Goal: Information Seeking & Learning: Learn about a topic

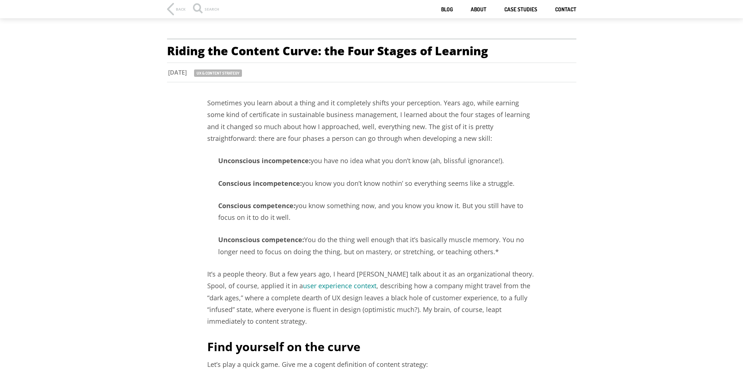
drag, startPoint x: 311, startPoint y: 183, endPoint x: 514, endPoint y: 186, distance: 203.1
click at [514, 186] on p "Conscious incompetence: you know you don’t know nothin’ so everything seems lik…" at bounding box center [371, 183] width 329 height 12
drag, startPoint x: 294, startPoint y: 203, endPoint x: 430, endPoint y: 213, distance: 136.3
click at [430, 213] on p "Conscious competence: you know something now, and you know you know it. But you…" at bounding box center [371, 211] width 329 height 24
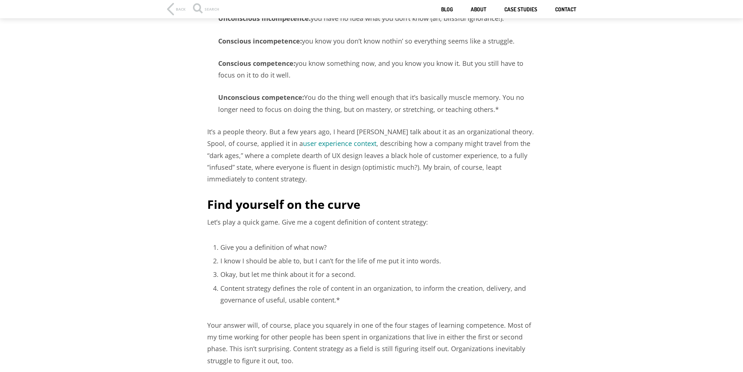
scroll to position [146, 0]
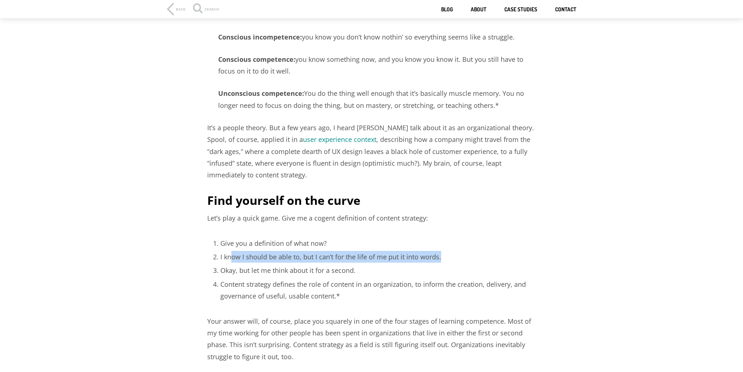
drag, startPoint x: 321, startPoint y: 258, endPoint x: 446, endPoint y: 256, distance: 124.9
click at [446, 256] on li "I know I should be able to, but I can’t for the life of me put it into words." at bounding box center [378, 257] width 316 height 12
click at [281, 268] on li "Okay, but let me think about it for a second." at bounding box center [378, 270] width 316 height 12
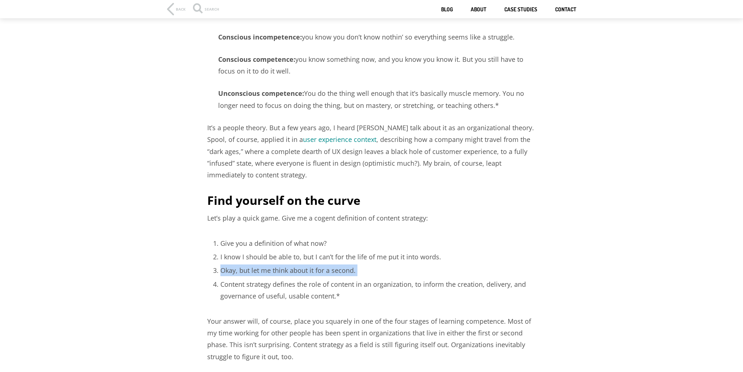
click at [281, 268] on li "Okay, but let me think about it for a second." at bounding box center [378, 270] width 316 height 12
click at [282, 281] on li "Content strategy defines the role of content in an organization, to inform the …" at bounding box center [378, 290] width 316 height 24
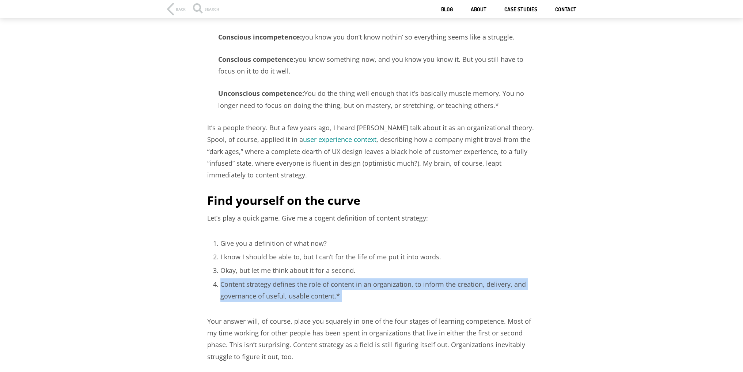
click at [282, 281] on li "Content strategy defines the role of content in an organization, to inform the …" at bounding box center [378, 290] width 316 height 24
click at [454, 298] on li "Content strategy defines the role of content in an organization, to inform the …" at bounding box center [378, 290] width 316 height 24
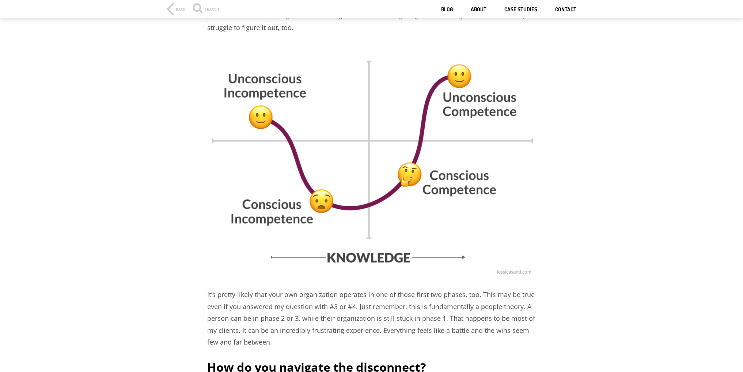
scroll to position [511, 0]
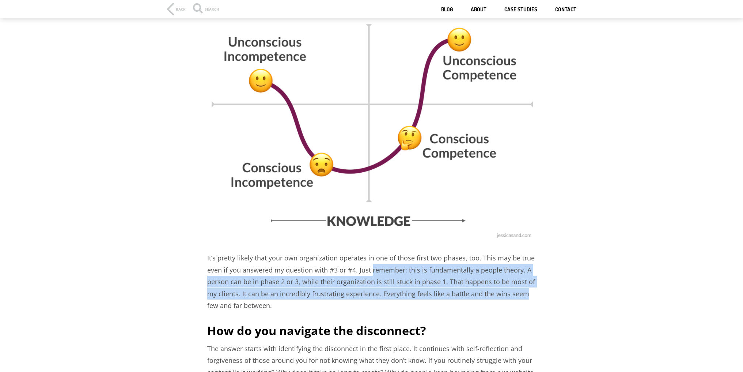
drag, startPoint x: 370, startPoint y: 275, endPoint x: 530, endPoint y: 290, distance: 160.4
click at [530, 290] on p "It’s pretty likely that your own organization operates in one of those first tw…" at bounding box center [371, 281] width 329 height 59
click at [499, 290] on p "It’s pretty likely that your own organization operates in one of those first tw…" at bounding box center [371, 281] width 329 height 59
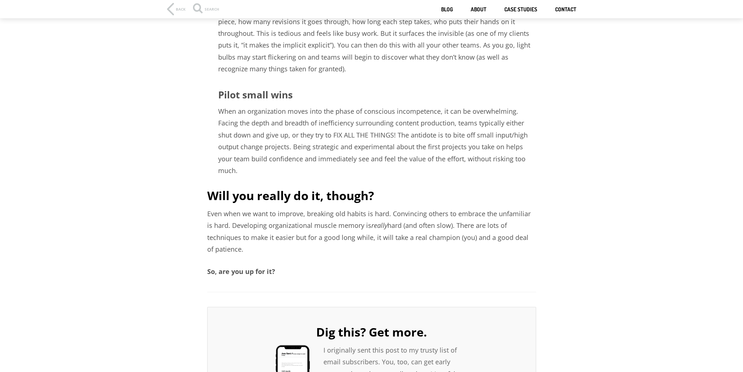
scroll to position [986, 0]
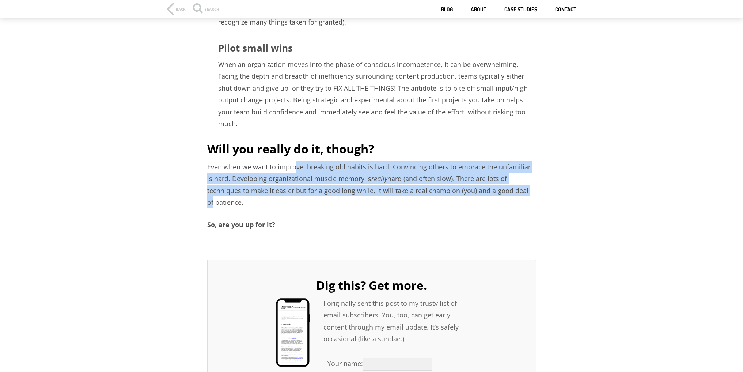
drag, startPoint x: 296, startPoint y: 157, endPoint x: 495, endPoint y: 181, distance: 200.9
click at [495, 181] on p "Even when we want to improve, breaking old habits is hard. Convincing others to…" at bounding box center [371, 184] width 329 height 47
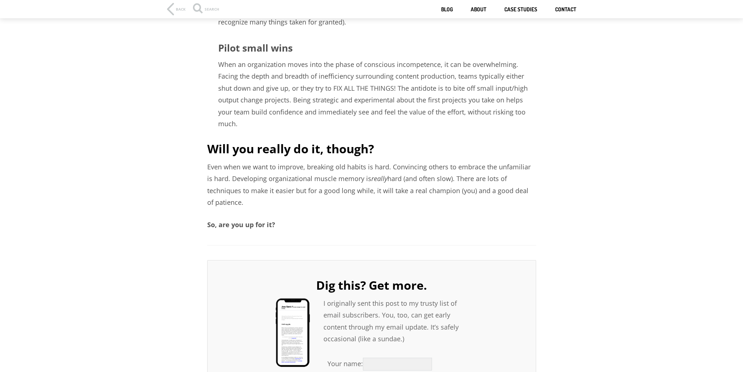
click at [495, 181] on p "Even when we want to improve, breaking old habits is hard. Convincing others to…" at bounding box center [371, 184] width 329 height 47
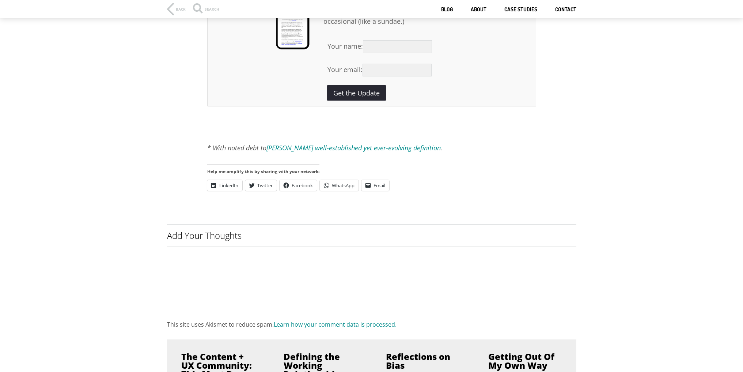
scroll to position [1425, 0]
